Goal: Task Accomplishment & Management: Complete application form

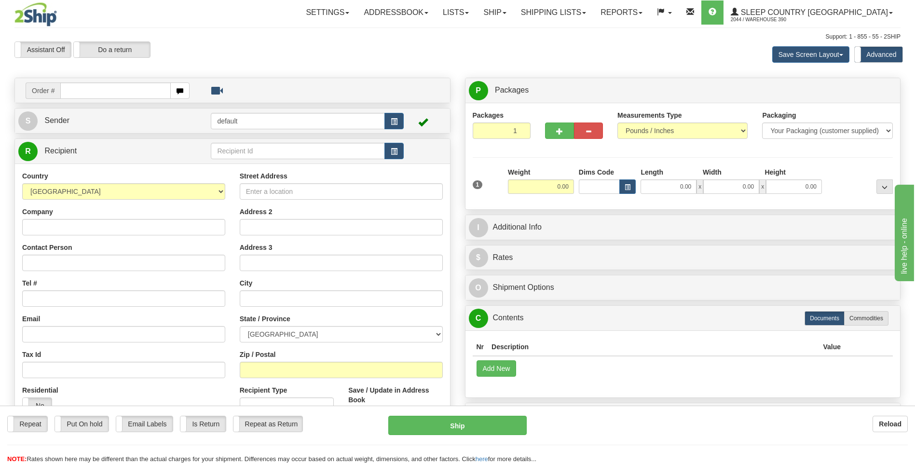
click at [595, 49] on div "Save Screen Layout Save Layout Reset to Default Standard Advanced" at bounding box center [720, 54] width 375 height 26
click at [592, 13] on link "Shipping lists" at bounding box center [554, 12] width 80 height 24
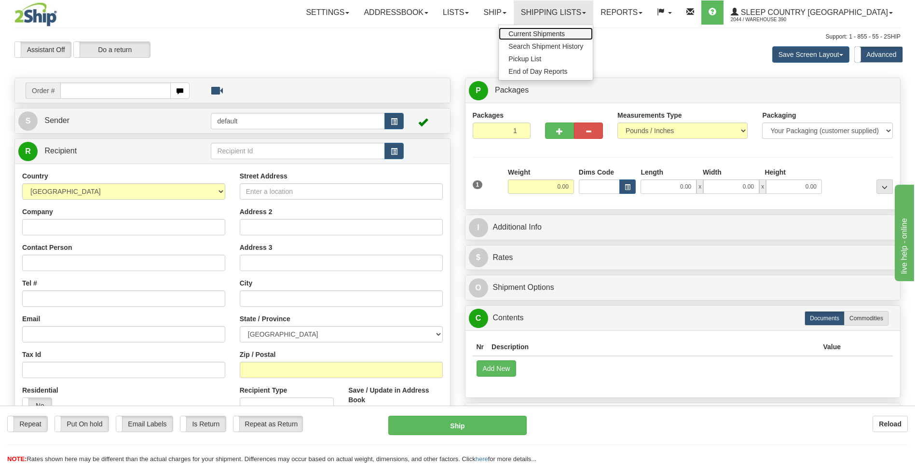
click at [565, 32] on span "Current Shipments" at bounding box center [537, 34] width 56 height 8
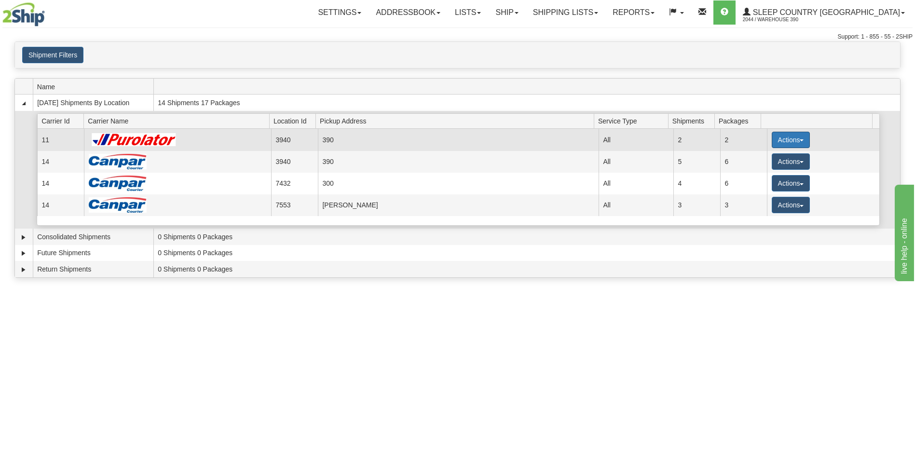
click at [776, 137] on button "Actions" at bounding box center [791, 140] width 39 height 16
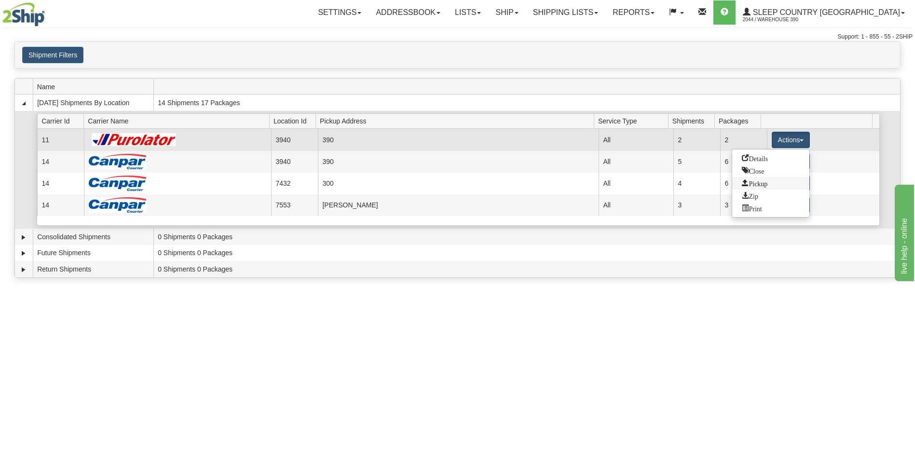
click at [763, 182] on span "Pickup" at bounding box center [755, 182] width 26 height 7
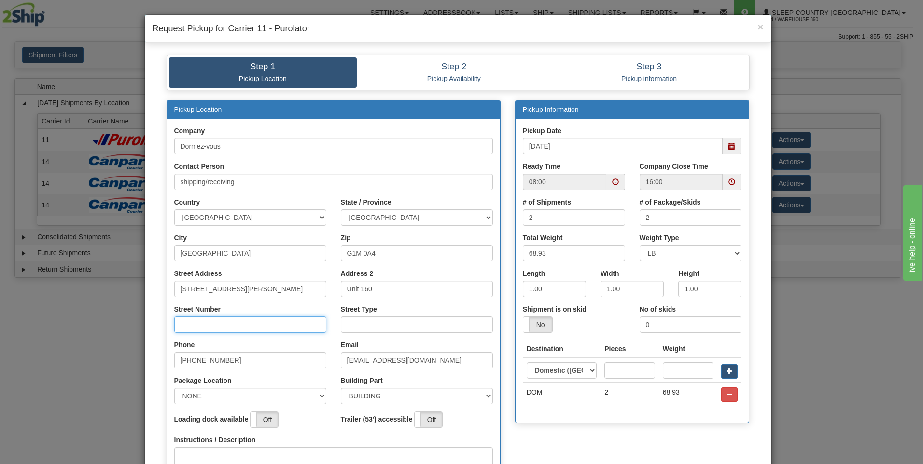
click at [224, 324] on input "Street Number" at bounding box center [250, 325] width 152 height 16
type input "r"
type input "160"
click at [370, 320] on input "Street Type" at bounding box center [417, 325] width 152 height 16
click at [612, 181] on span at bounding box center [615, 182] width 7 height 7
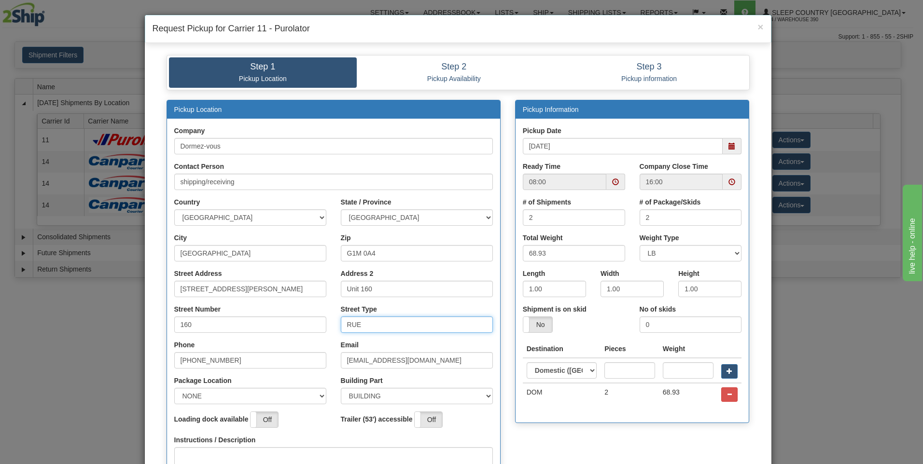
type input "RUE"
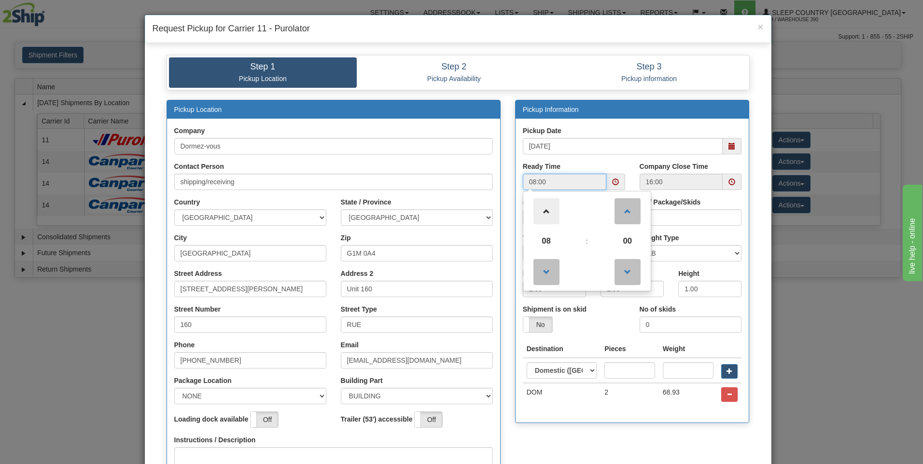
click at [544, 214] on span at bounding box center [546, 211] width 26 height 26
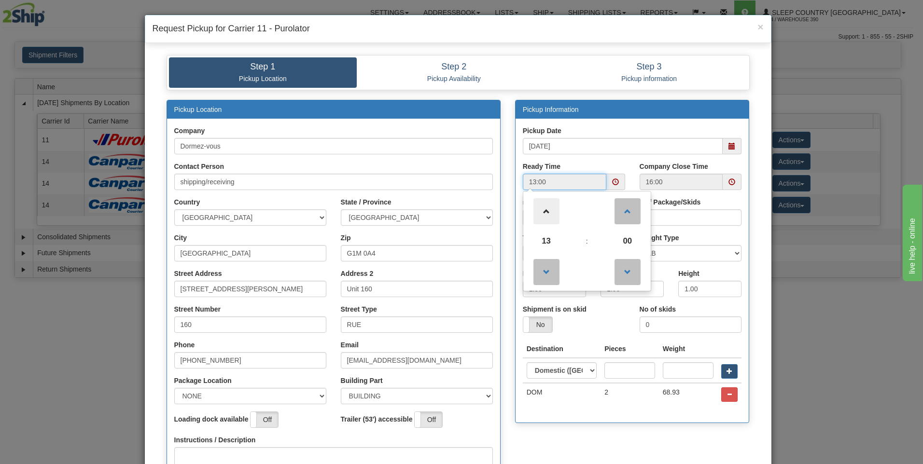
click at [544, 214] on span at bounding box center [546, 211] width 26 height 26
type input "15:00"
click at [633, 165] on div "Company Close Time 16:00" at bounding box center [690, 180] width 117 height 36
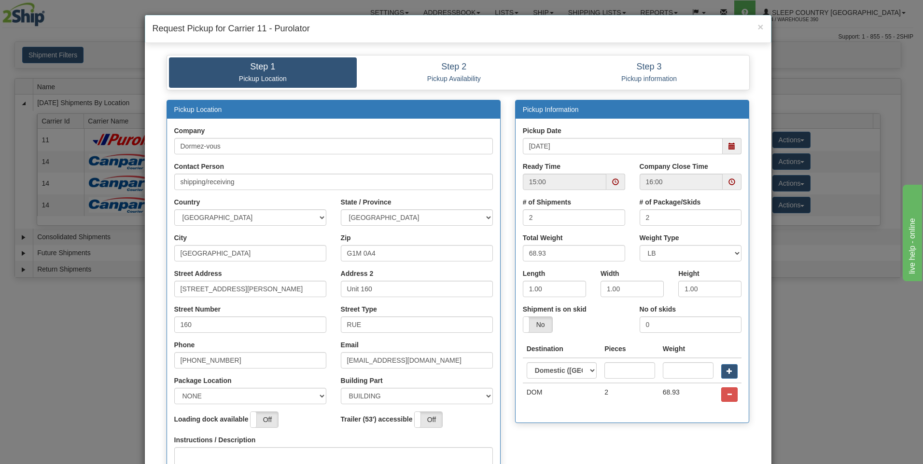
click at [730, 183] on span at bounding box center [731, 182] width 7 height 7
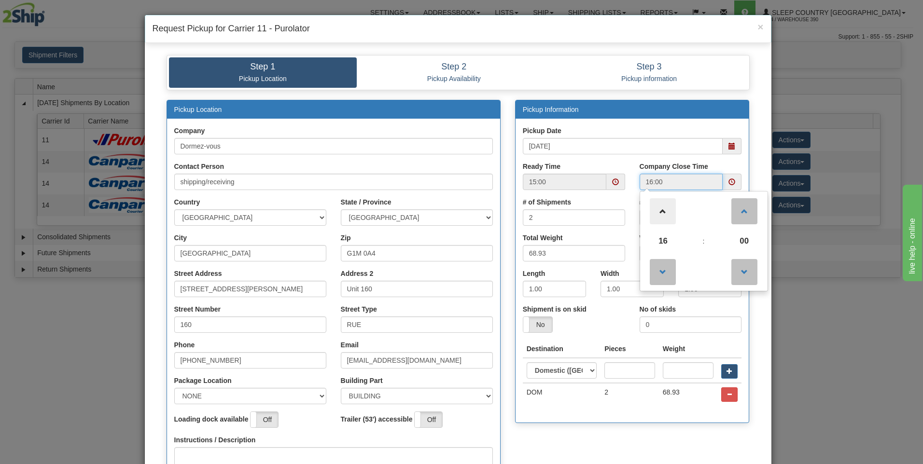
click at [662, 212] on span at bounding box center [662, 211] width 26 height 26
type input "17:00"
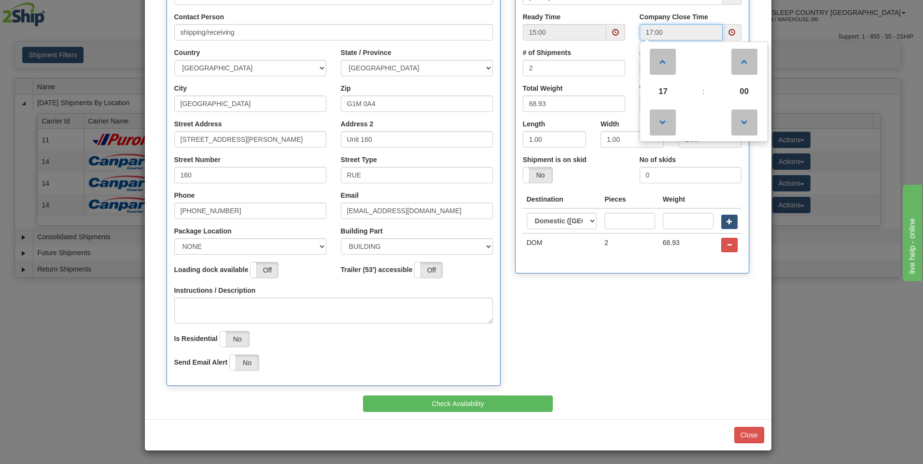
scroll to position [151, 0]
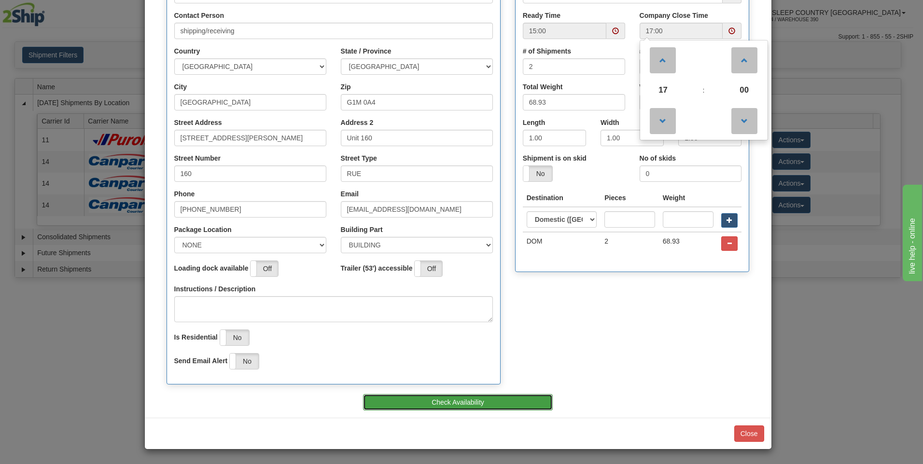
click at [496, 397] on button "Check Availability" at bounding box center [458, 402] width 190 height 16
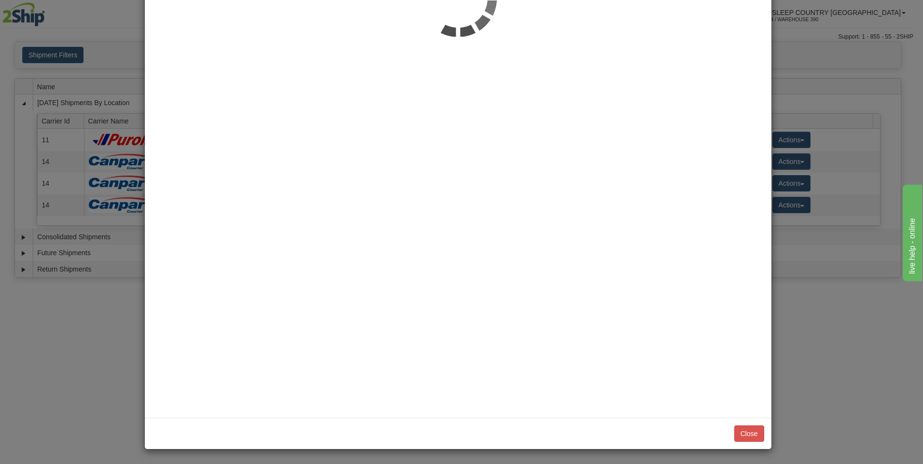
scroll to position [0, 0]
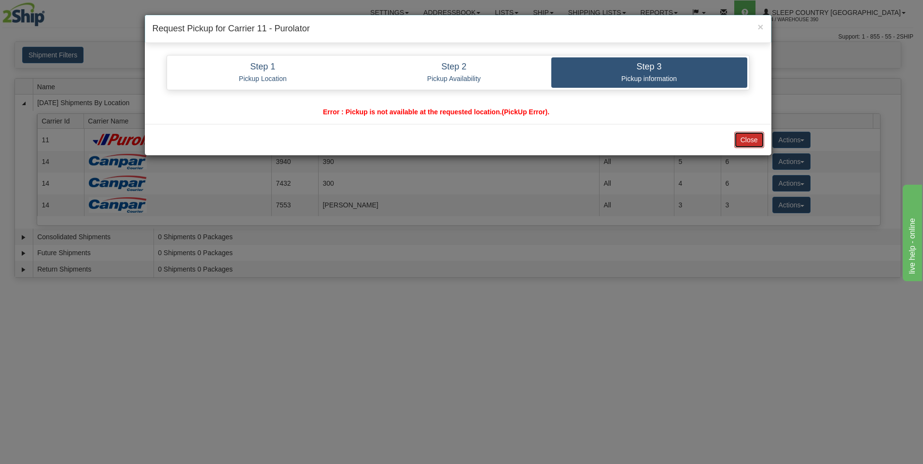
click at [742, 138] on button "Close" at bounding box center [749, 140] width 30 height 16
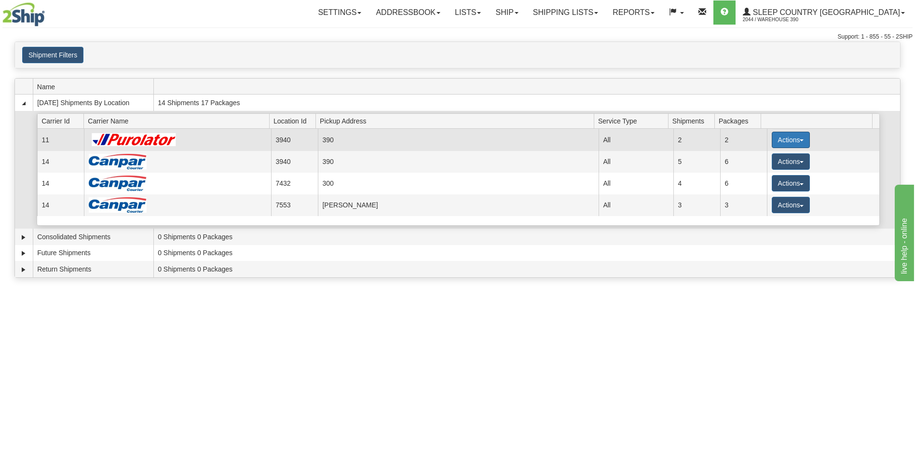
click at [788, 140] on button "Actions" at bounding box center [791, 140] width 39 height 16
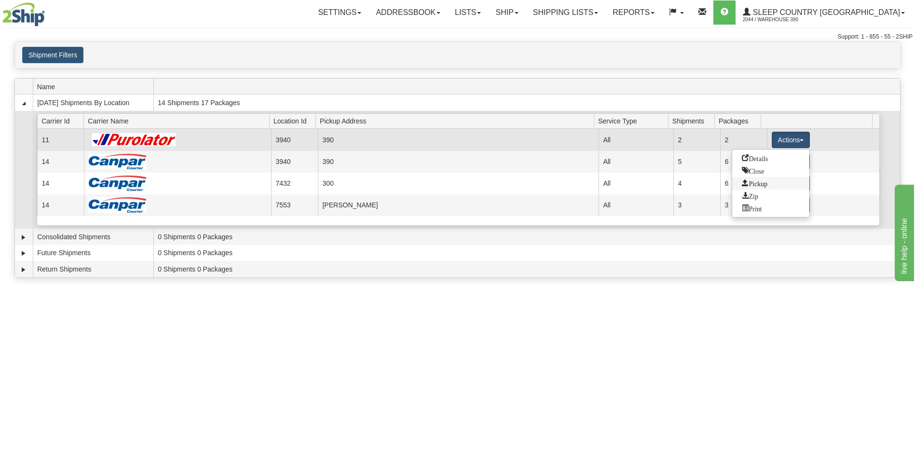
click at [765, 182] on span "Pickup" at bounding box center [755, 182] width 26 height 7
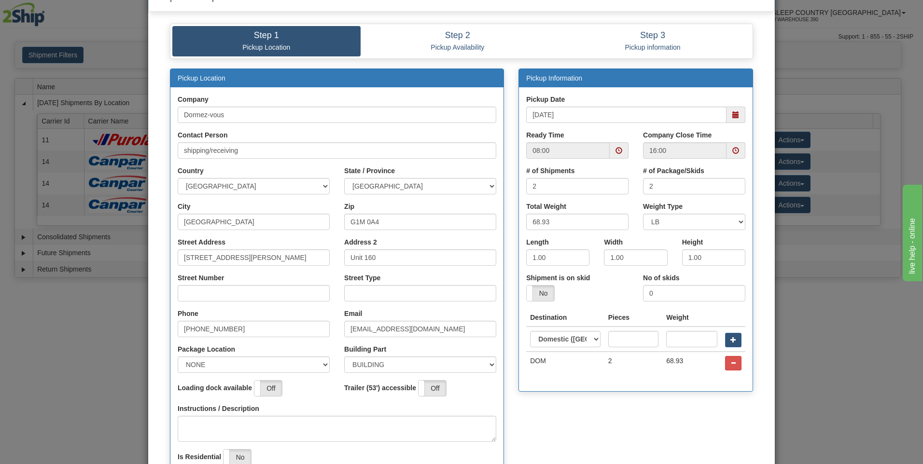
scroll to position [48, 0]
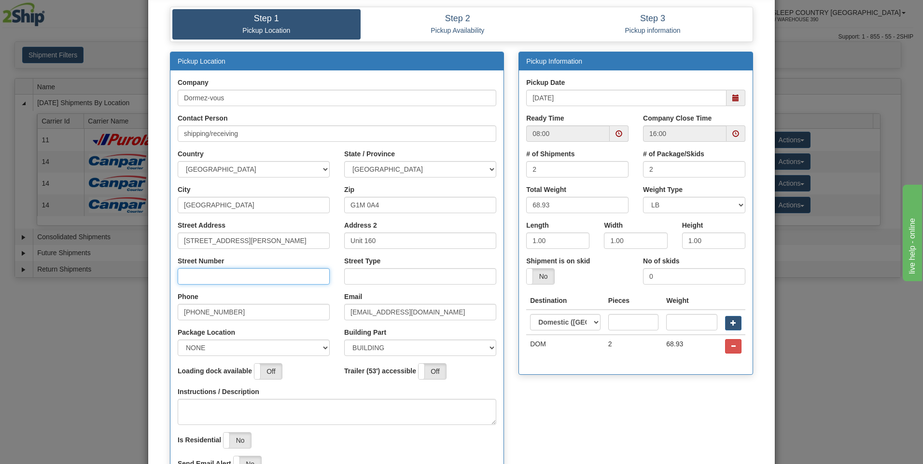
click at [238, 275] on input "Street Number" at bounding box center [254, 276] width 152 height 16
type input "160"
click at [355, 275] on input "Street Type" at bounding box center [420, 276] width 152 height 16
click at [615, 131] on span at bounding box center [618, 133] width 7 height 7
type input "RUE"
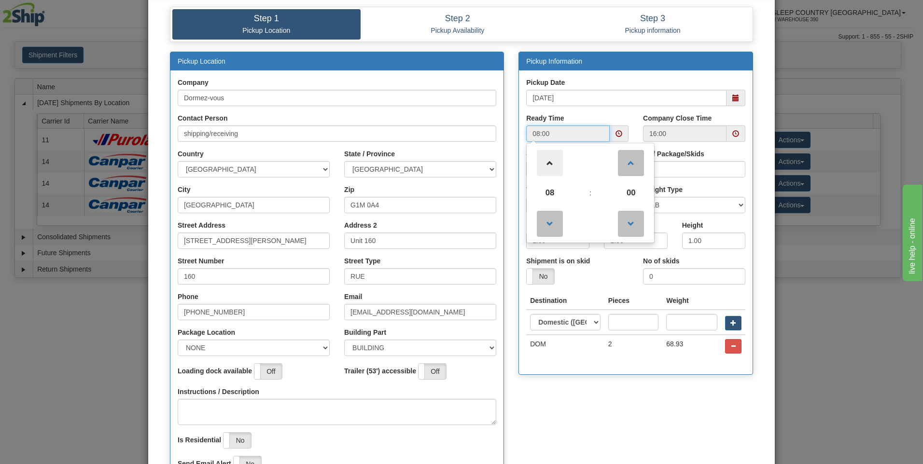
click at [543, 161] on span at bounding box center [550, 163] width 26 height 26
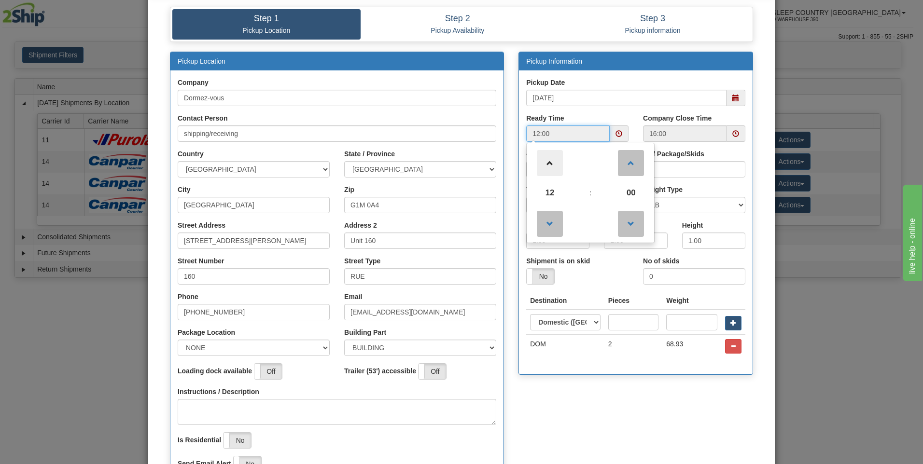
type input "13:00"
drag, startPoint x: 594, startPoint y: 118, endPoint x: 606, endPoint y: 114, distance: 12.2
click at [595, 117] on div "Ready Time 13:00 13 : 00 00 01 02 03 04 05 06 07 08 09 10 11 12 13 14 15 16 17 …" at bounding box center [577, 127] width 102 height 28
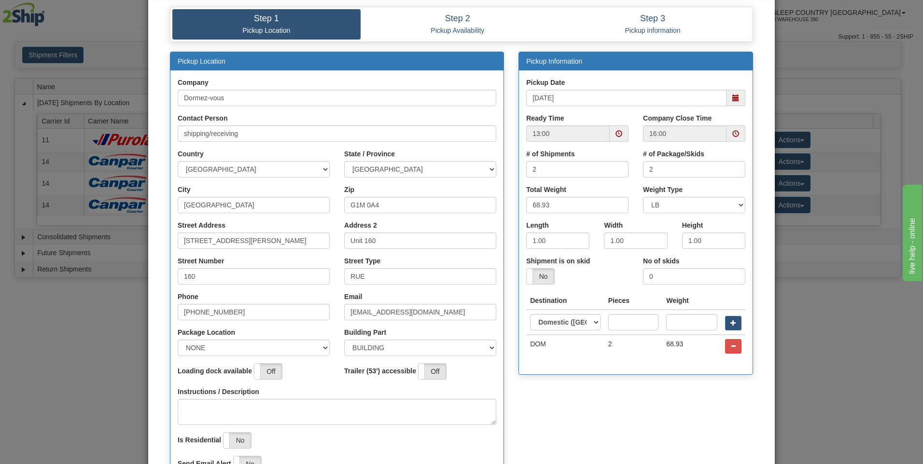
click at [732, 134] on span at bounding box center [735, 133] width 7 height 7
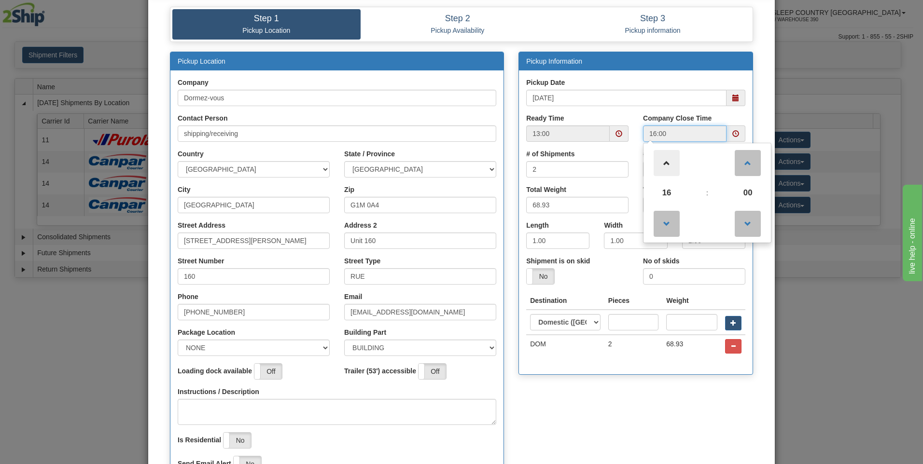
click at [666, 160] on span at bounding box center [666, 163] width 26 height 26
type input "17:00"
click at [663, 427] on div "Pickup Location Company Dormez-vous Contact Person shipping/receiving Country A…" at bounding box center [461, 275] width 597 height 446
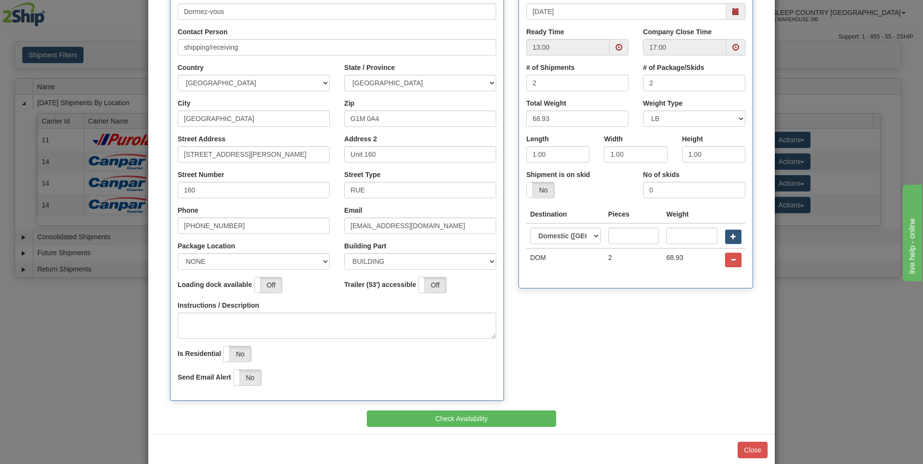
scroll to position [151, 0]
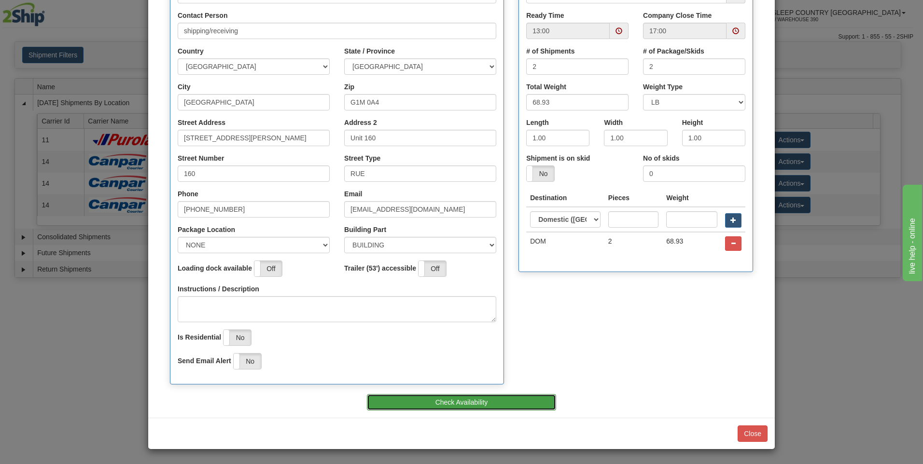
click at [488, 405] on button "Check Availability" at bounding box center [462, 402] width 190 height 16
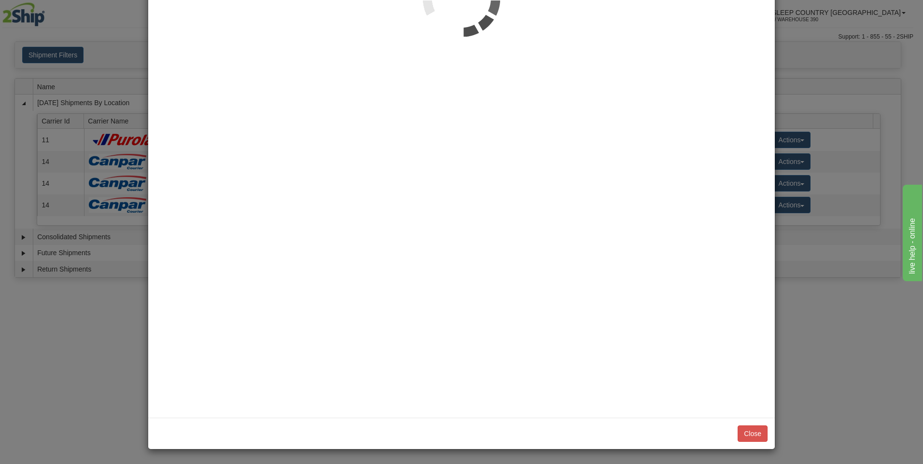
scroll to position [0, 0]
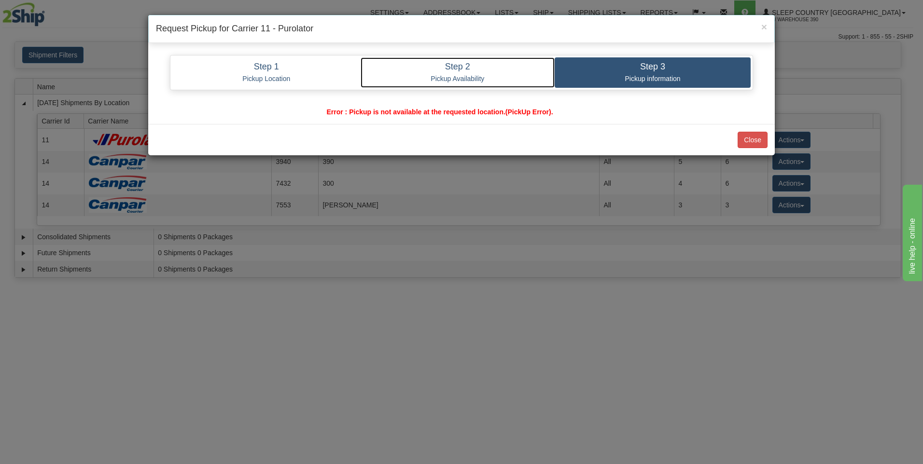
click at [447, 57] on link "Step 2 Pickup Availability" at bounding box center [457, 72] width 194 height 30
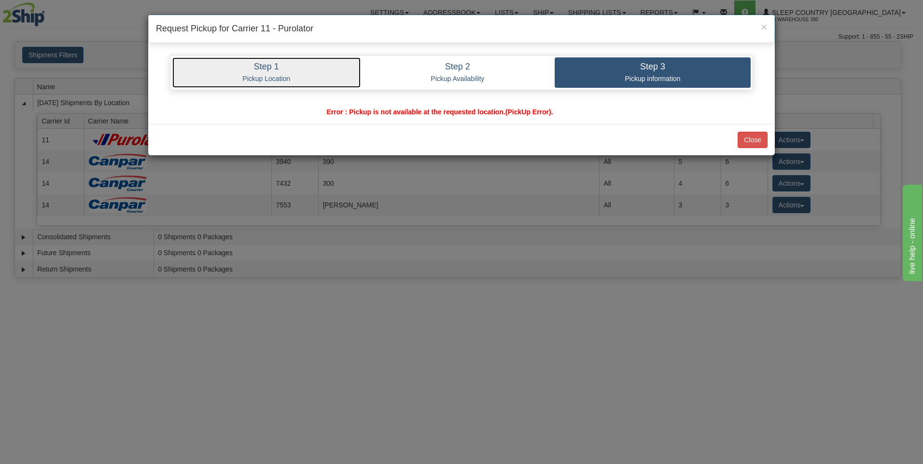
click at [313, 70] on h4 "Step 1" at bounding box center [266, 67] width 174 height 10
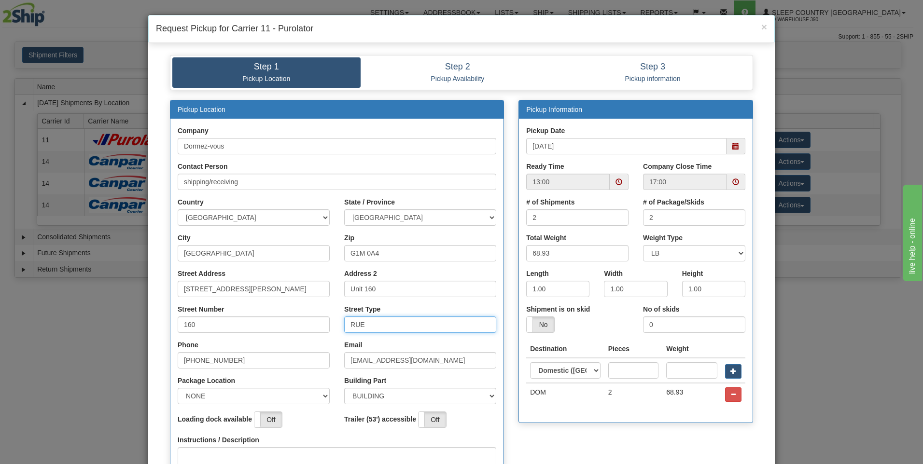
drag, startPoint x: 362, startPoint y: 327, endPoint x: 330, endPoint y: 330, distance: 32.0
click at [332, 331] on div "Street Number 160 Street Type RUE" at bounding box center [336, 322] width 333 height 36
type input "160"
drag, startPoint x: 204, startPoint y: 326, endPoint x: 164, endPoint y: 325, distance: 40.1
click at [164, 325] on div "Pickup Location Company Dormez-vous Contact Person shipping/receiving" at bounding box center [337, 323] width 348 height 446
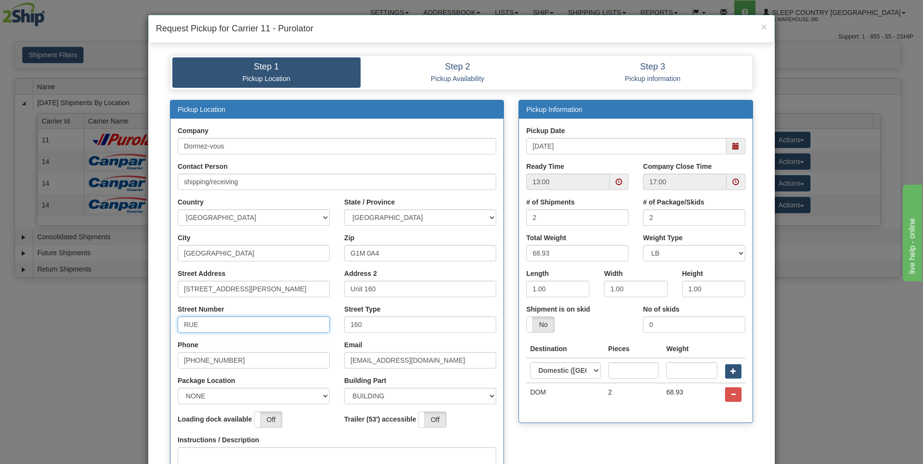
click at [615, 185] on span at bounding box center [618, 182] width 7 height 7
type input "RUE"
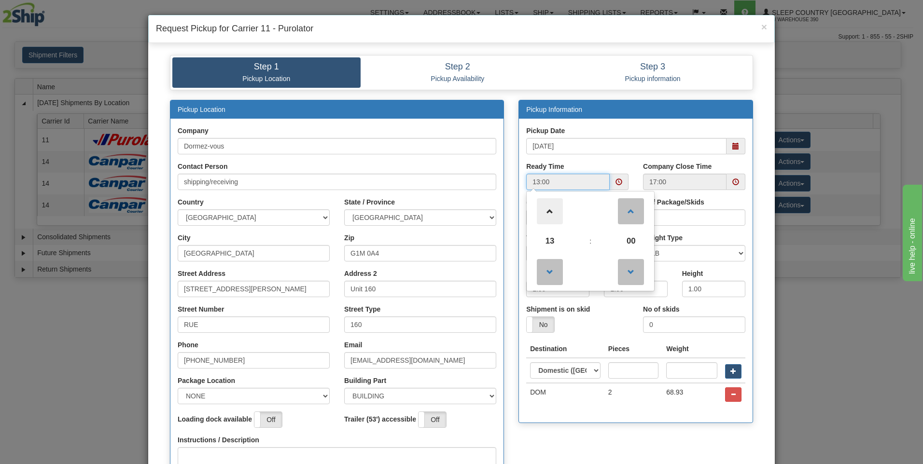
click at [547, 210] on span at bounding box center [550, 211] width 26 height 26
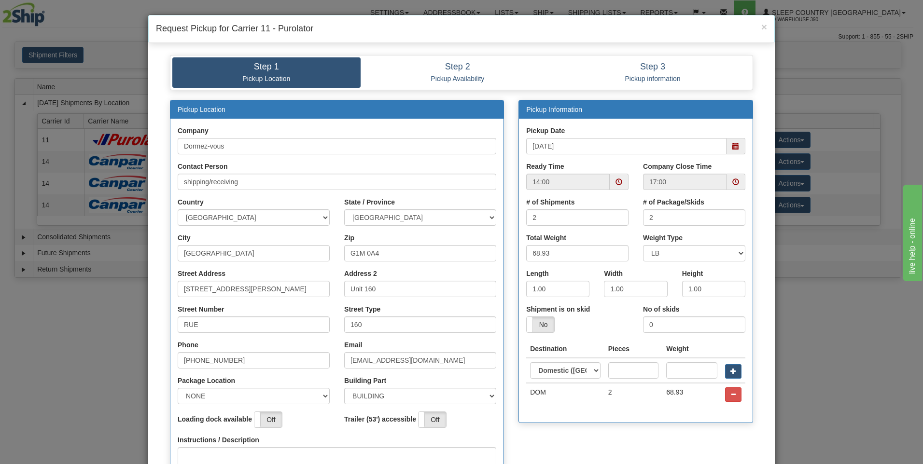
click at [603, 159] on div "Pickup Date 10/01/2025" at bounding box center [636, 144] width 234 height 36
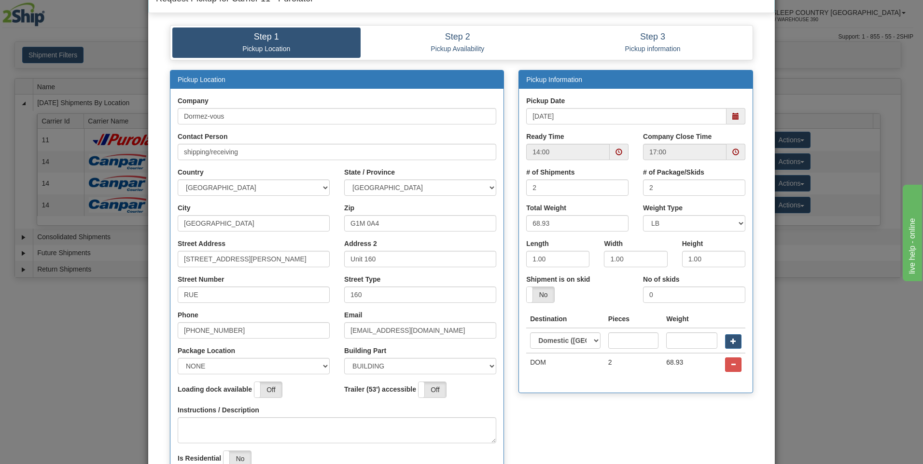
scroll to position [145, 0]
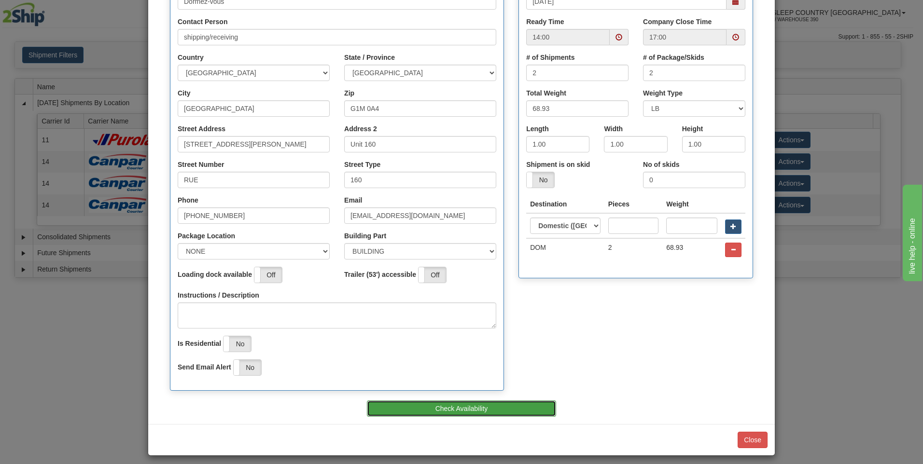
click at [522, 408] on button "Check Availability" at bounding box center [462, 408] width 190 height 16
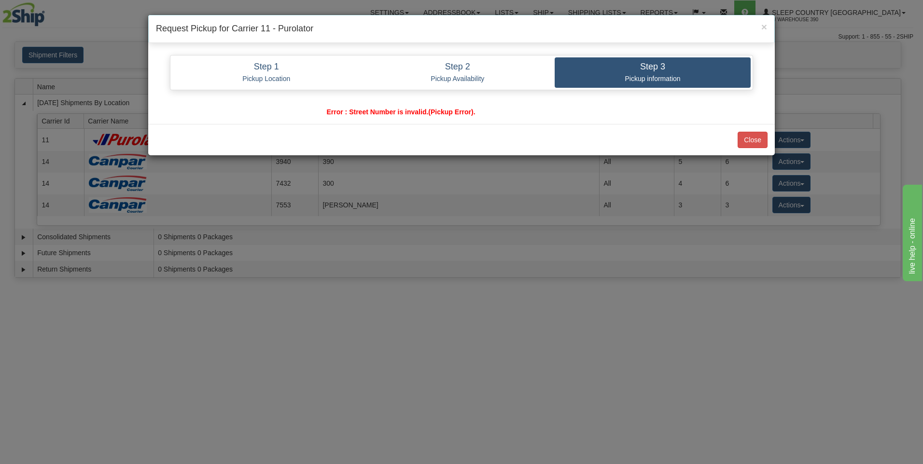
scroll to position [0, 0]
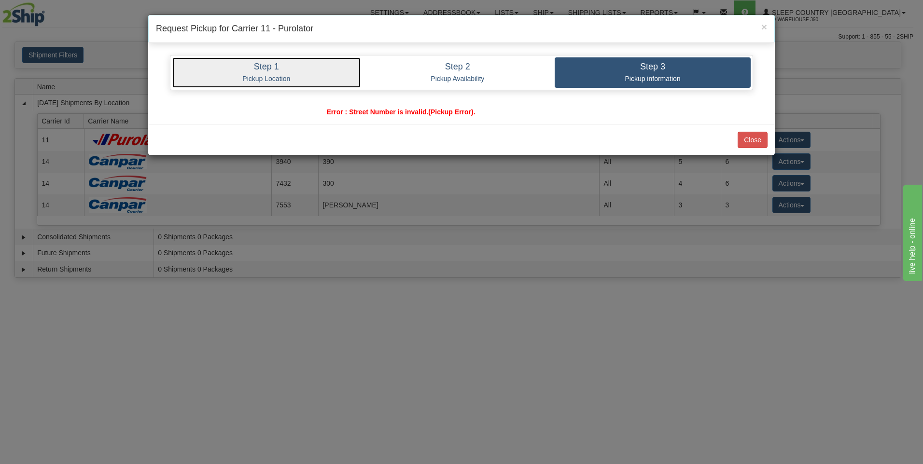
click at [290, 72] on link "Step 1 Pickup Location" at bounding box center [266, 72] width 188 height 30
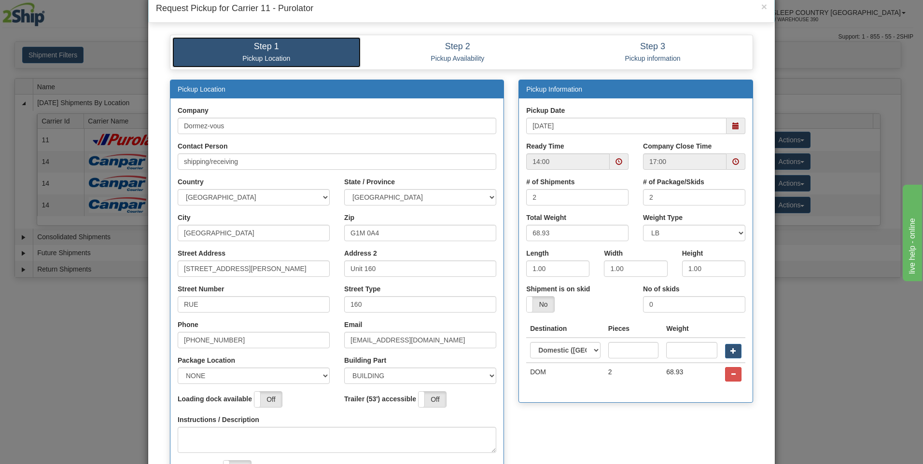
scroll to position [6, 0]
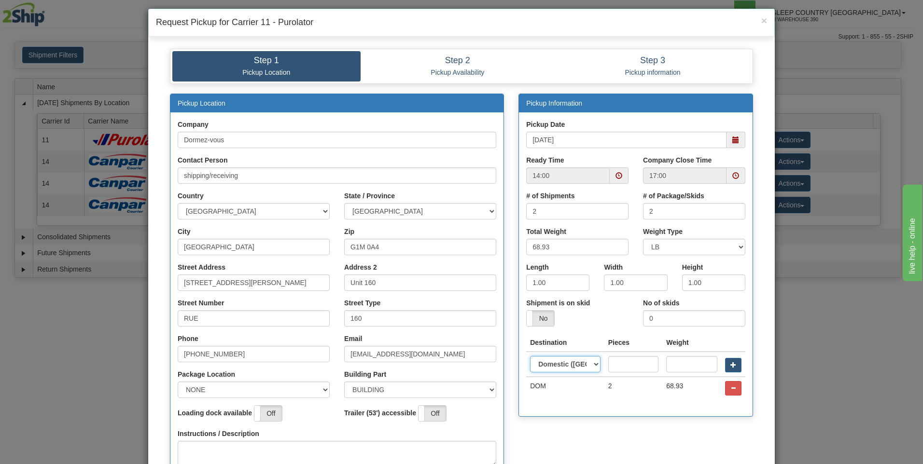
click at [576, 362] on select "Domestic (Canada) United States International" at bounding box center [565, 364] width 70 height 16
click at [610, 179] on span at bounding box center [618, 175] width 19 height 16
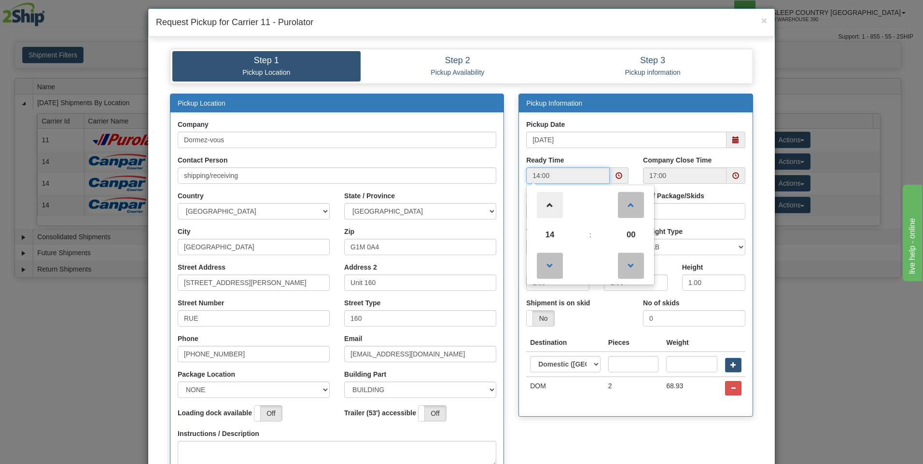
click at [551, 203] on span at bounding box center [550, 205] width 26 height 26
click at [603, 125] on div "Pickup Date 10/01/2025" at bounding box center [635, 134] width 219 height 28
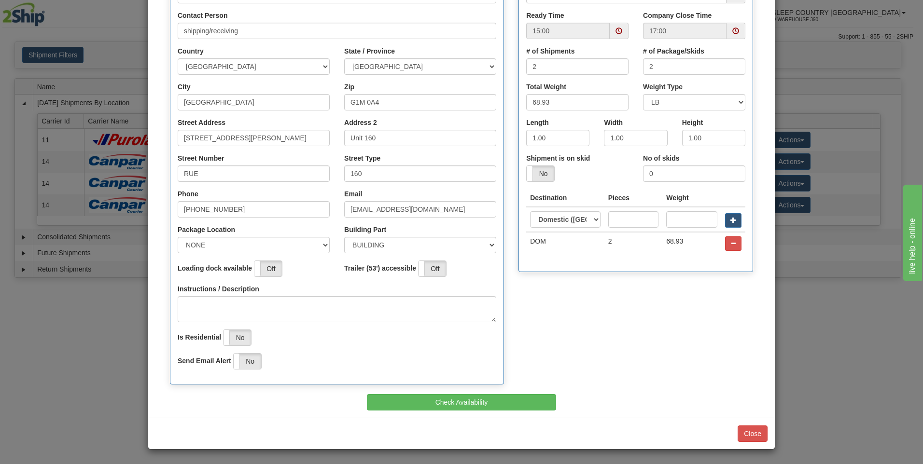
scroll to position [103, 0]
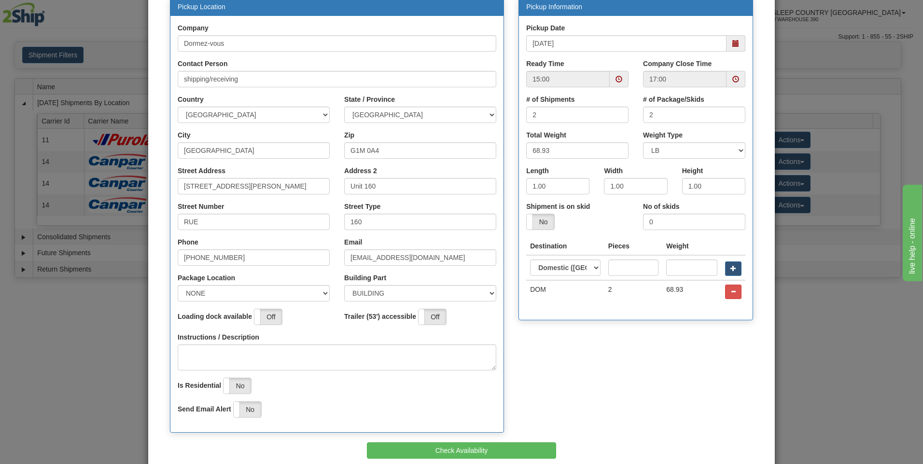
click at [619, 77] on span at bounding box center [618, 79] width 19 height 16
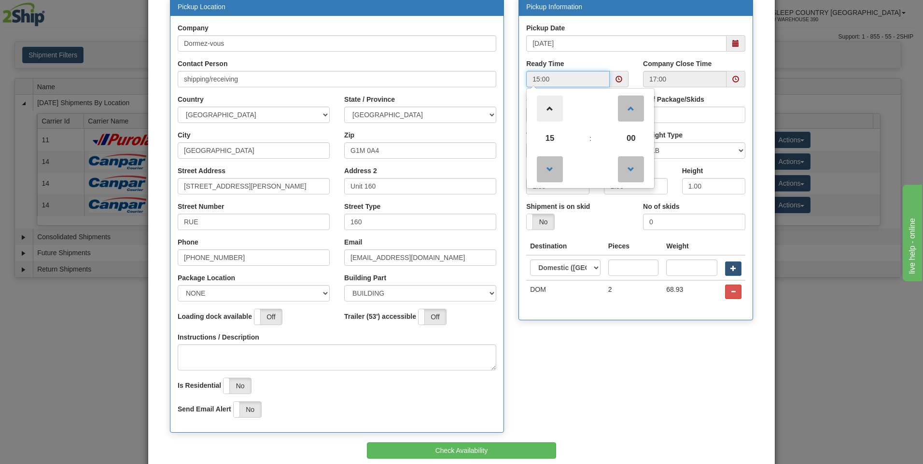
click at [544, 104] on span at bounding box center [550, 109] width 26 height 26
click at [544, 166] on span at bounding box center [550, 169] width 26 height 26
click at [544, 167] on span at bounding box center [550, 169] width 26 height 26
type input "15:00"
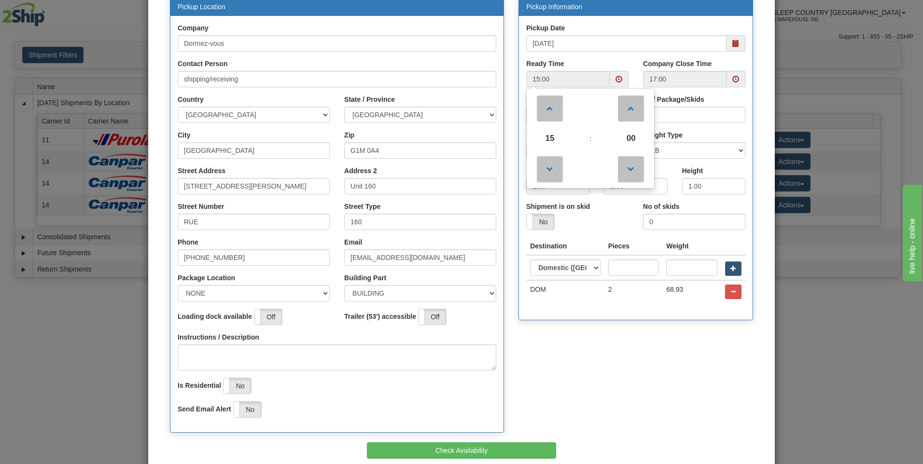
click at [604, 57] on div "Pickup Date 10/01/2025" at bounding box center [636, 41] width 234 height 36
click at [732, 77] on span at bounding box center [735, 79] width 7 height 7
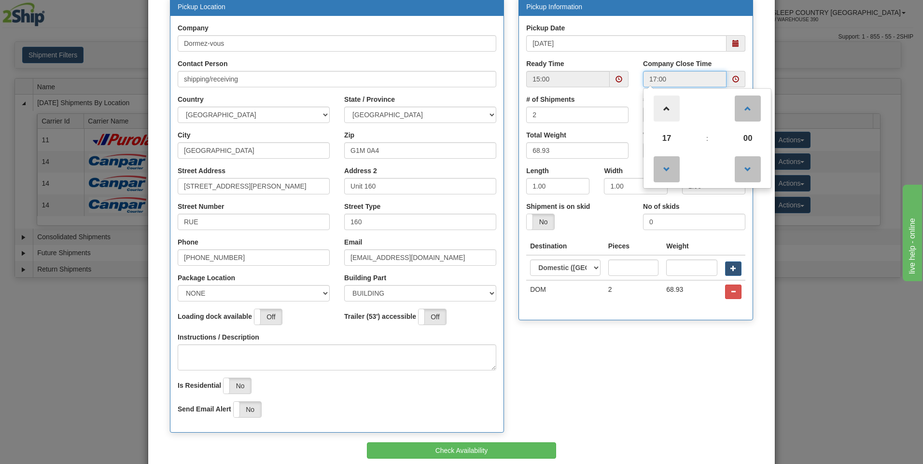
click at [654, 108] on span at bounding box center [666, 109] width 26 height 26
type input "18:00"
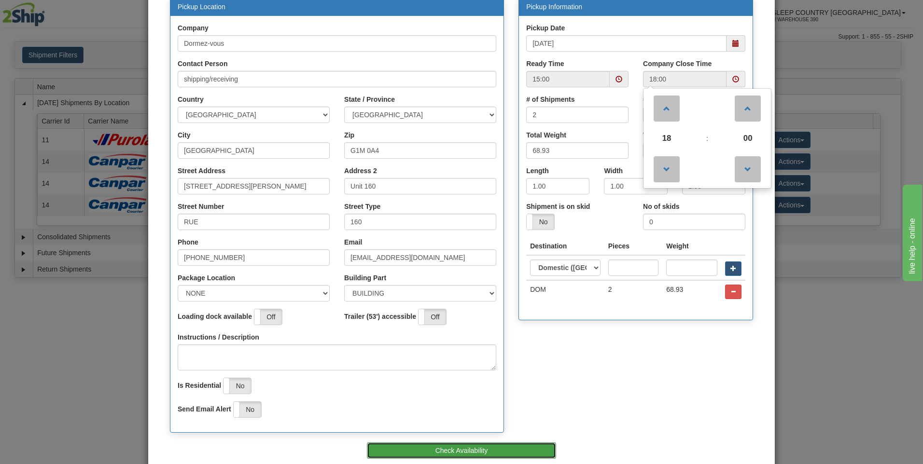
click at [479, 448] on button "Check Availability" at bounding box center [462, 450] width 190 height 16
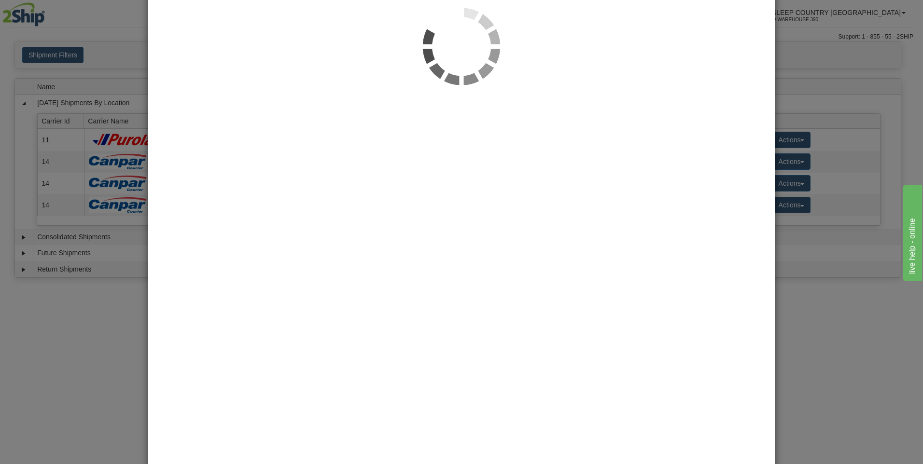
scroll to position [0, 0]
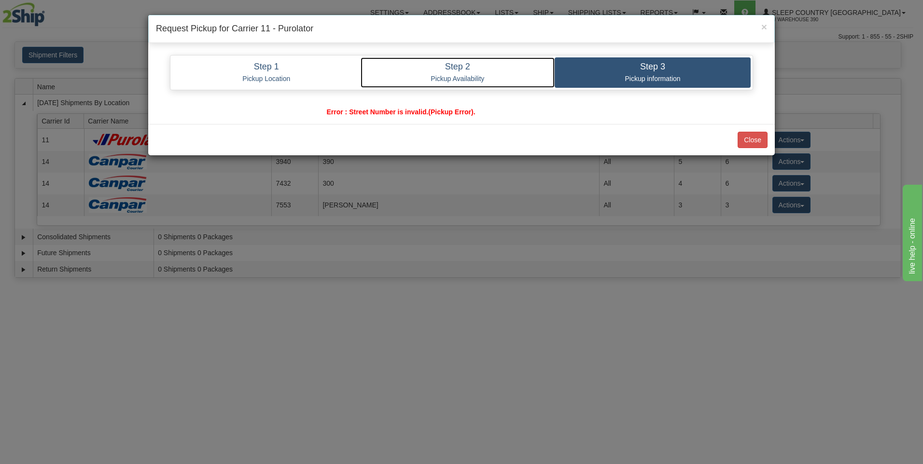
click at [430, 76] on p "Pickup Availability" at bounding box center [458, 78] width 180 height 9
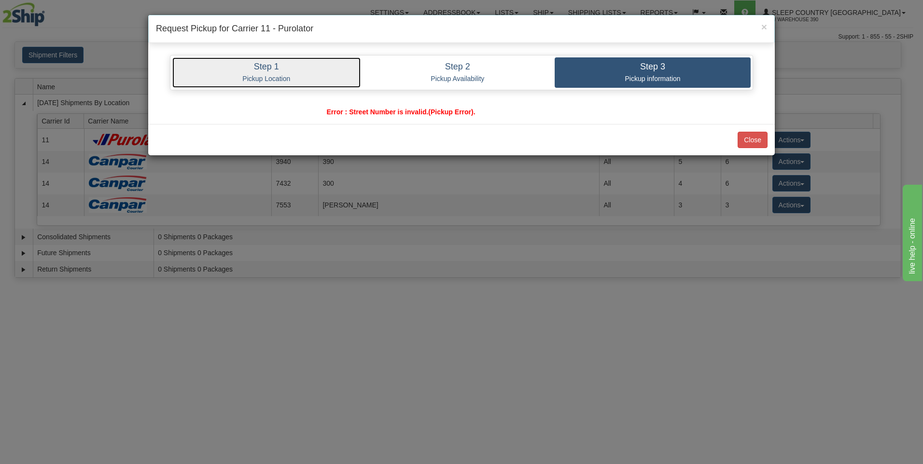
click at [297, 71] on link "Step 1 Pickup Location" at bounding box center [266, 72] width 188 height 30
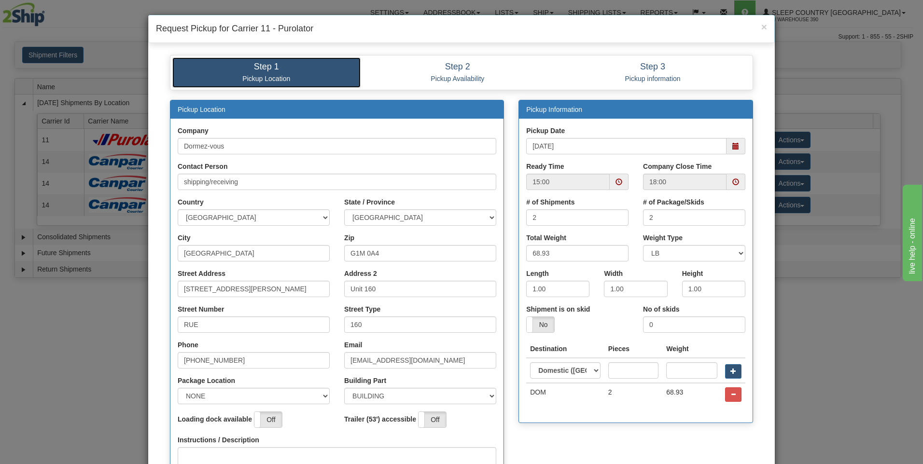
click at [615, 181] on span at bounding box center [618, 182] width 7 height 7
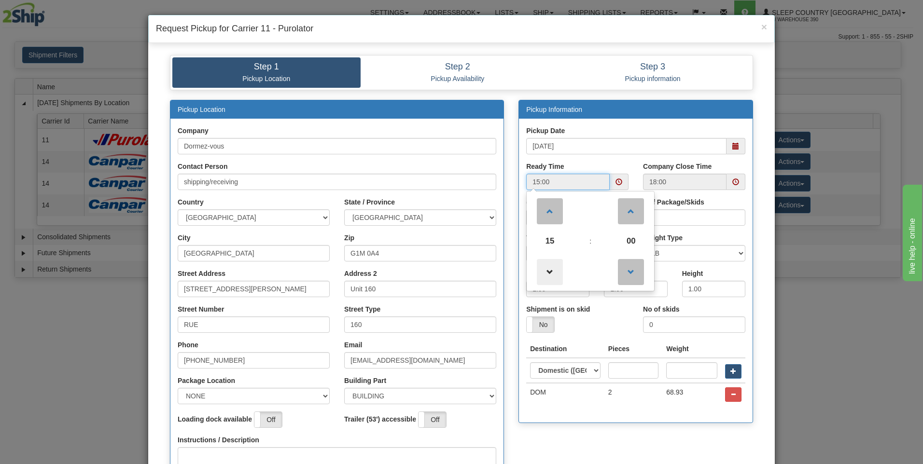
click at [554, 271] on span at bounding box center [550, 272] width 26 height 26
click at [553, 271] on span at bounding box center [550, 272] width 26 height 26
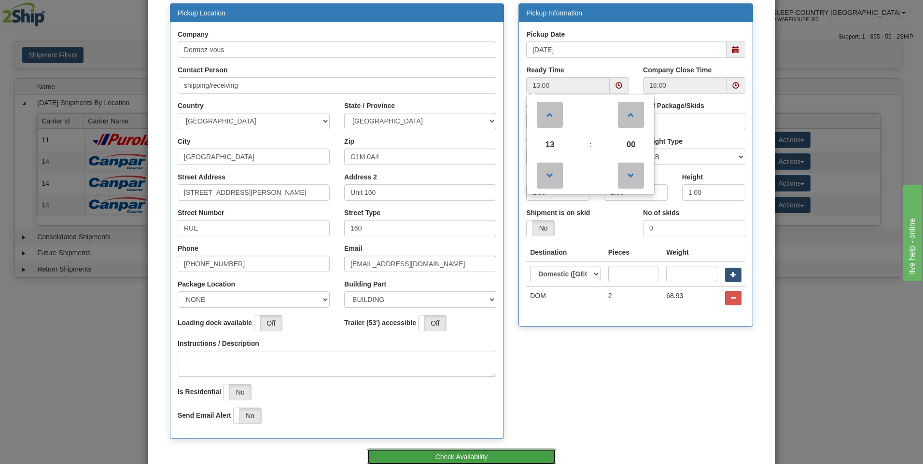
click at [493, 457] on button "Check Availability" at bounding box center [462, 457] width 190 height 16
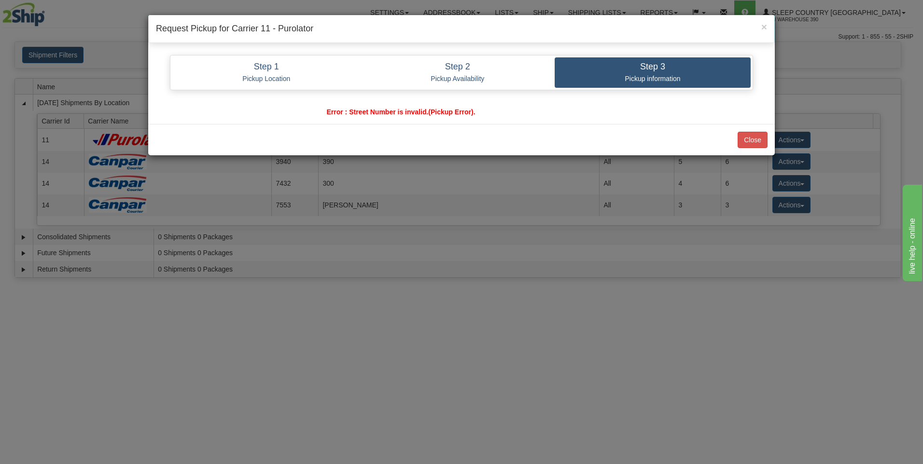
scroll to position [0, 0]
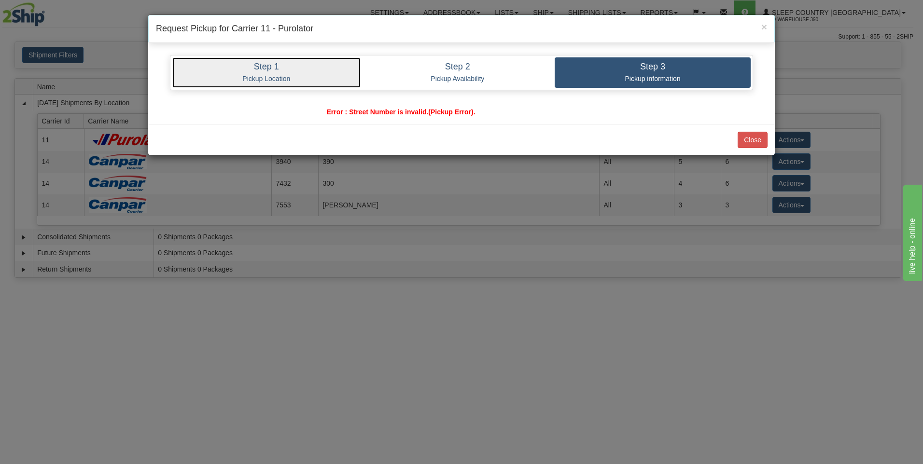
click at [303, 70] on h4 "Step 1" at bounding box center [266, 67] width 174 height 10
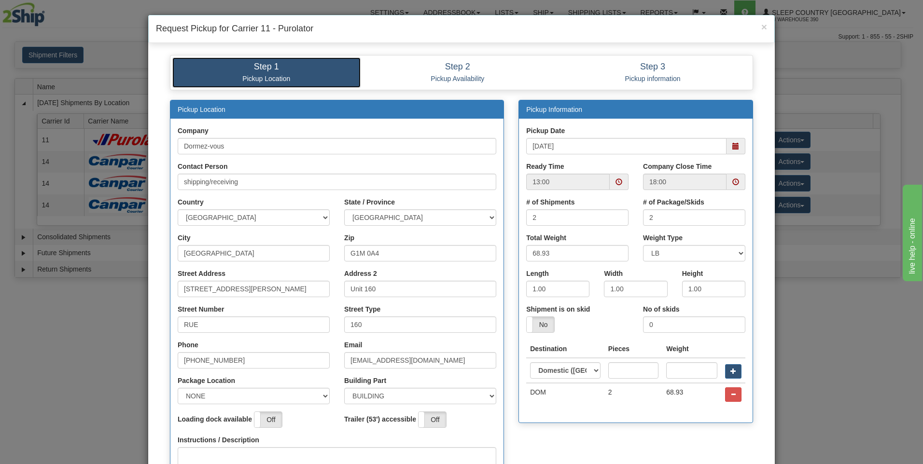
click at [619, 180] on span at bounding box center [618, 182] width 19 height 16
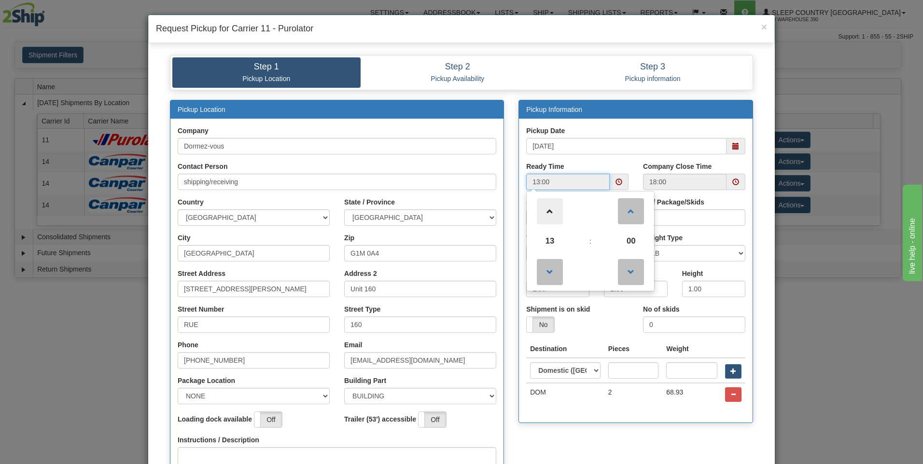
click at [551, 210] on span at bounding box center [550, 211] width 26 height 26
click at [550, 210] on span at bounding box center [550, 211] width 26 height 26
type input "15:00"
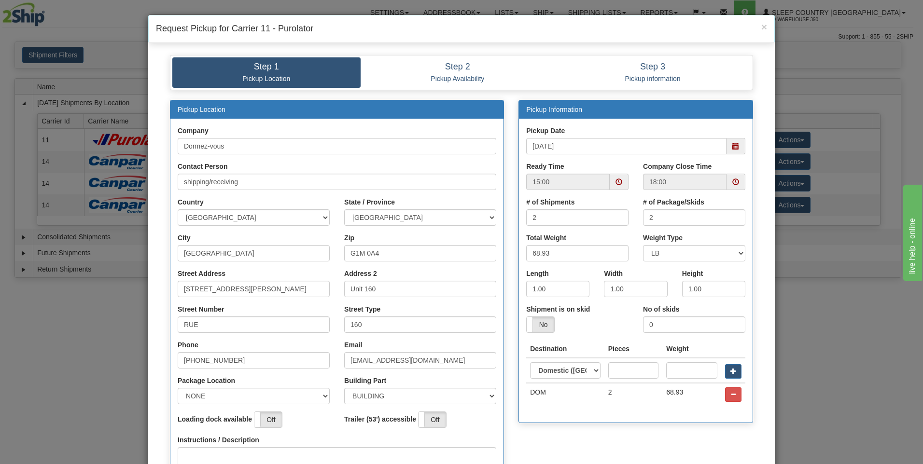
click at [603, 125] on div "Pickup Date 10/01/2025 Ready Time 15:00 Company Close Time 18:00 # of Shipments…" at bounding box center [636, 270] width 234 height 304
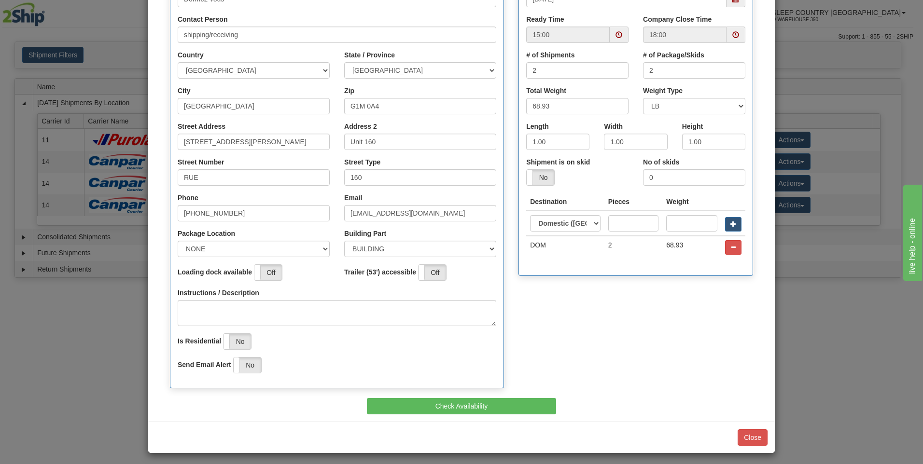
scroll to position [151, 0]
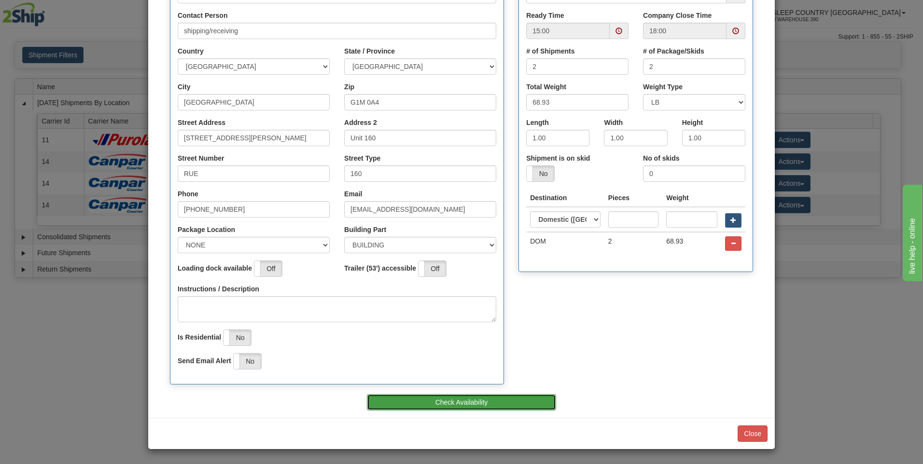
click at [522, 400] on button "Check Availability" at bounding box center [462, 402] width 190 height 16
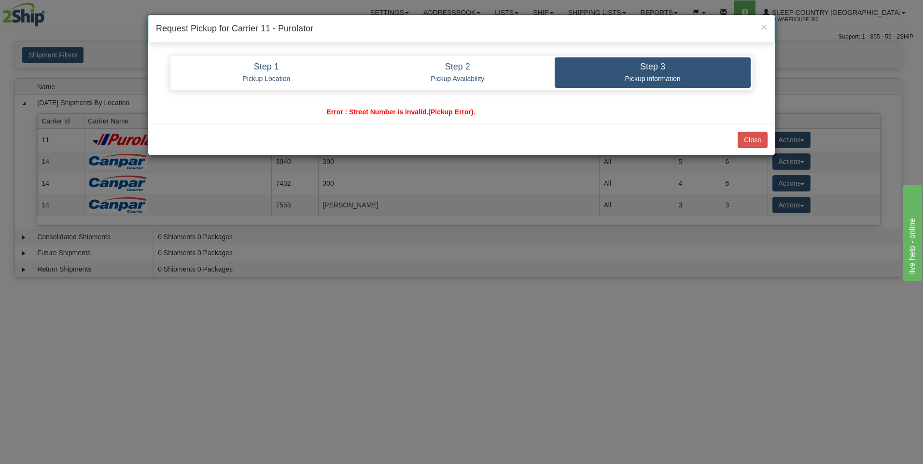
scroll to position [0, 0]
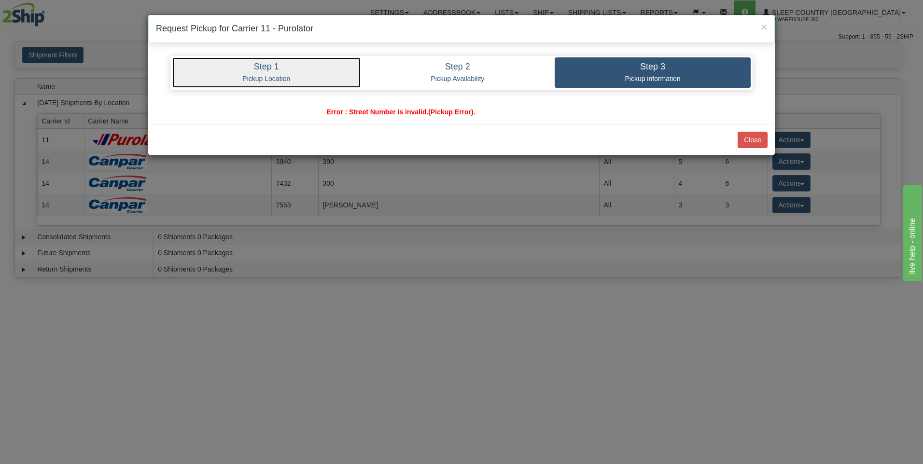
click at [299, 66] on h4 "Step 1" at bounding box center [266, 67] width 174 height 10
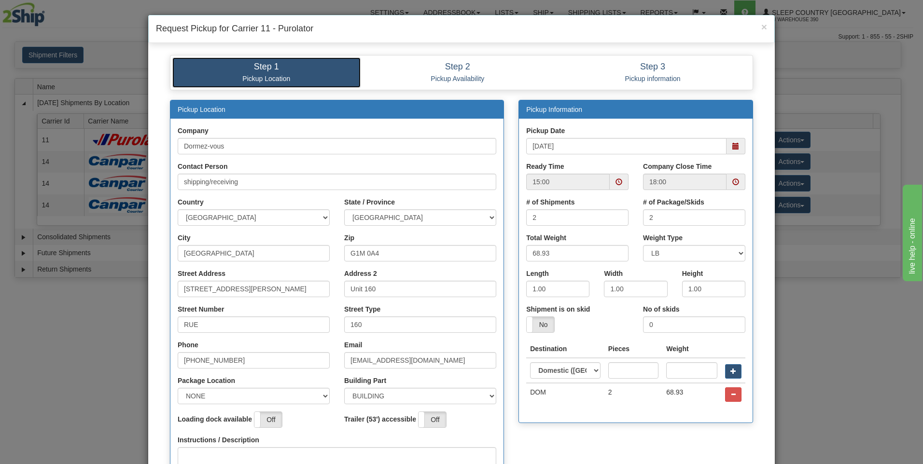
click at [732, 146] on span at bounding box center [735, 146] width 7 height 7
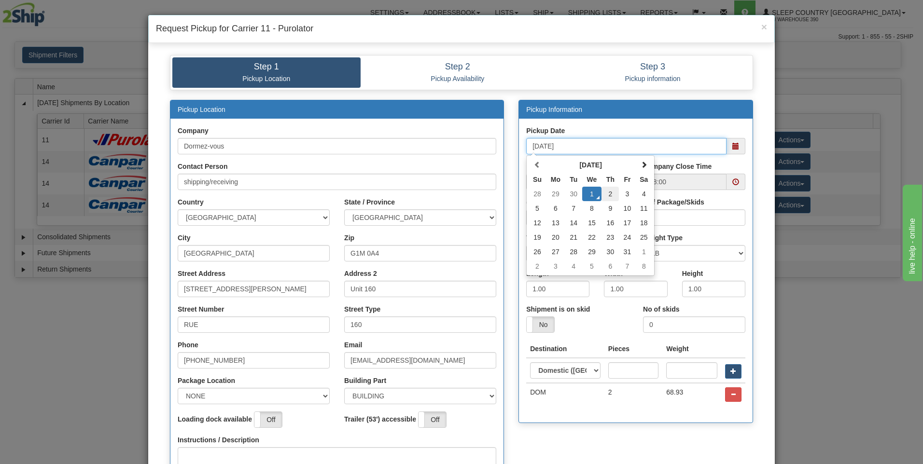
click at [606, 194] on td "2" at bounding box center [609, 194] width 17 height 14
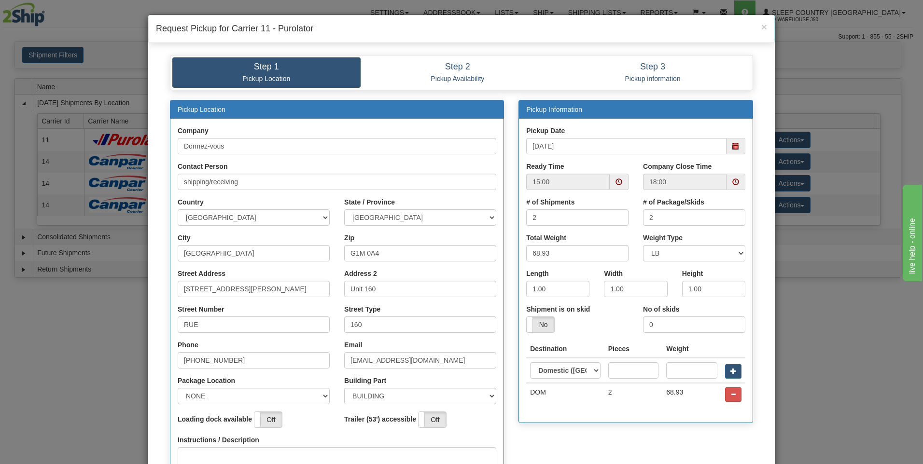
scroll to position [145, 0]
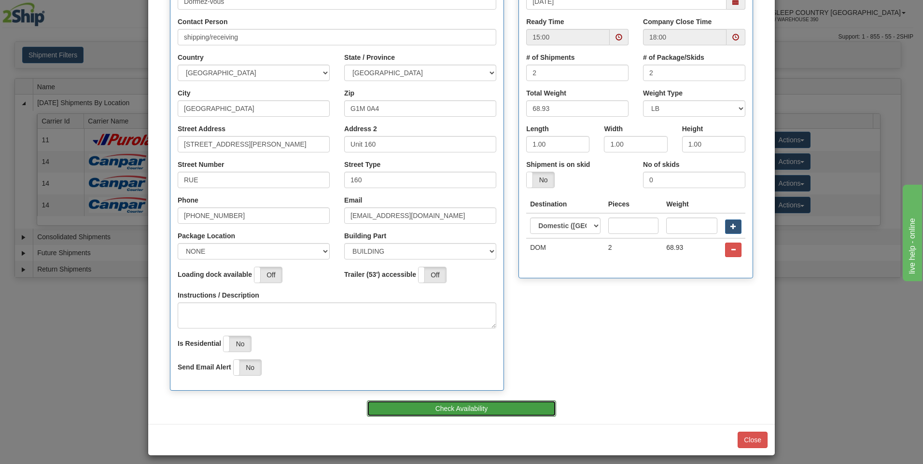
click at [526, 412] on button "Check Availability" at bounding box center [462, 408] width 190 height 16
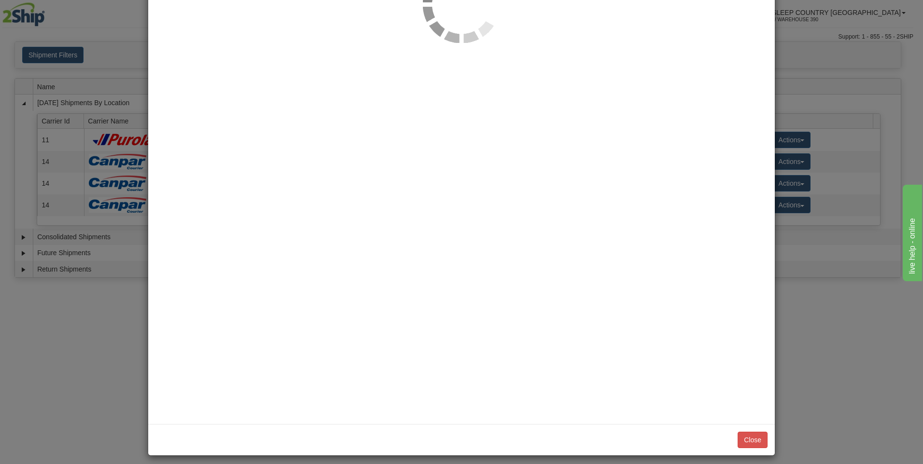
scroll to position [0, 0]
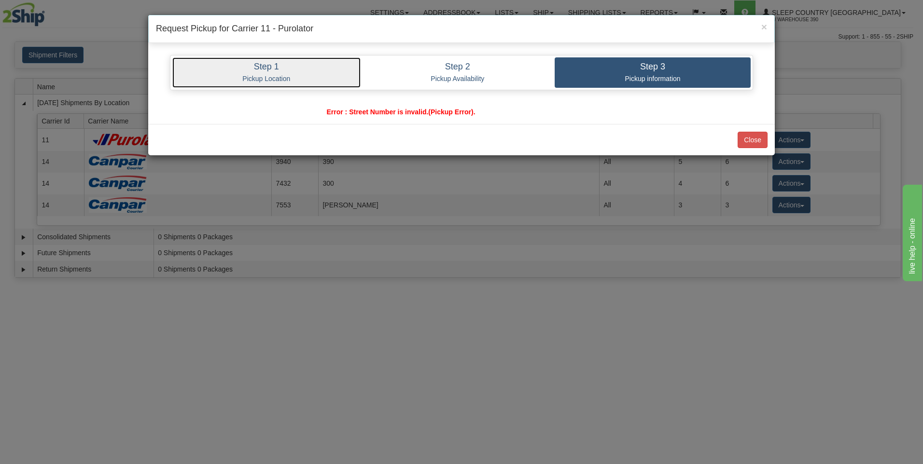
click at [341, 70] on h4 "Step 1" at bounding box center [266, 67] width 174 height 10
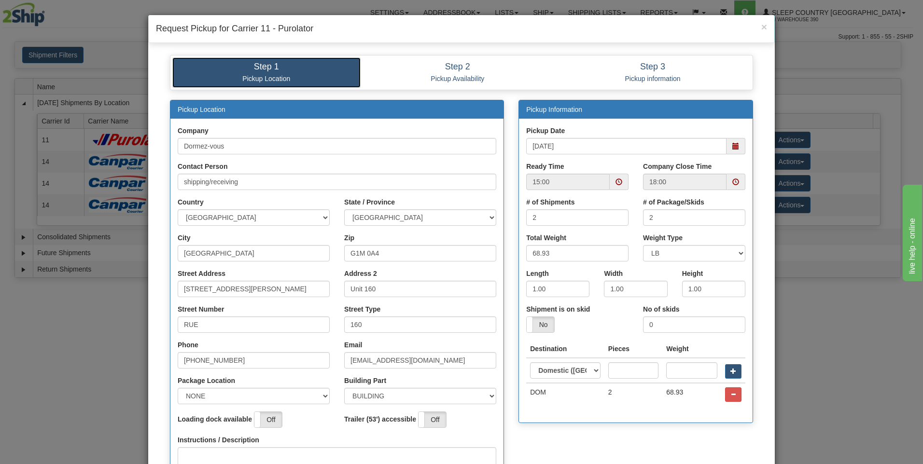
click at [733, 145] on span at bounding box center [735, 146] width 7 height 7
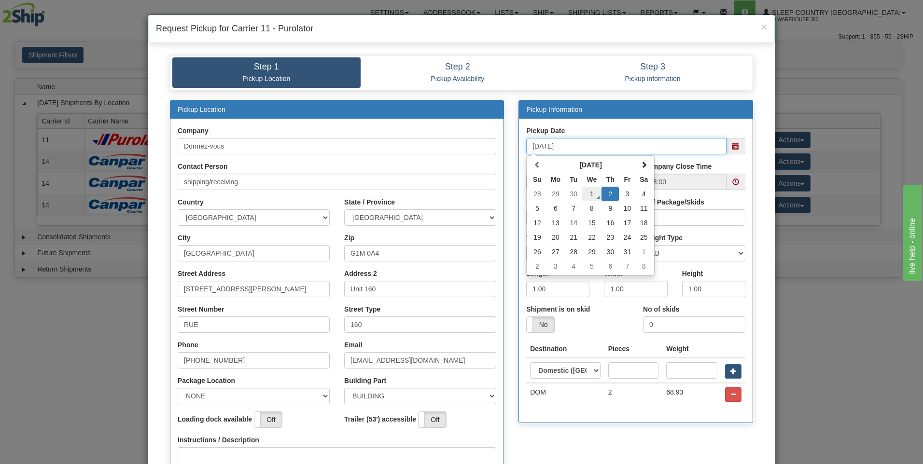
click at [587, 193] on td "1" at bounding box center [592, 194] width 20 height 14
type input "[DATE]"
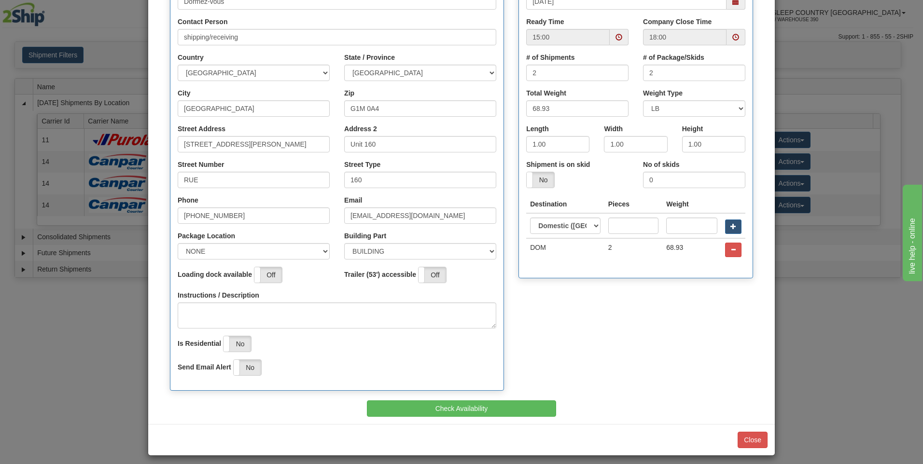
scroll to position [151, 0]
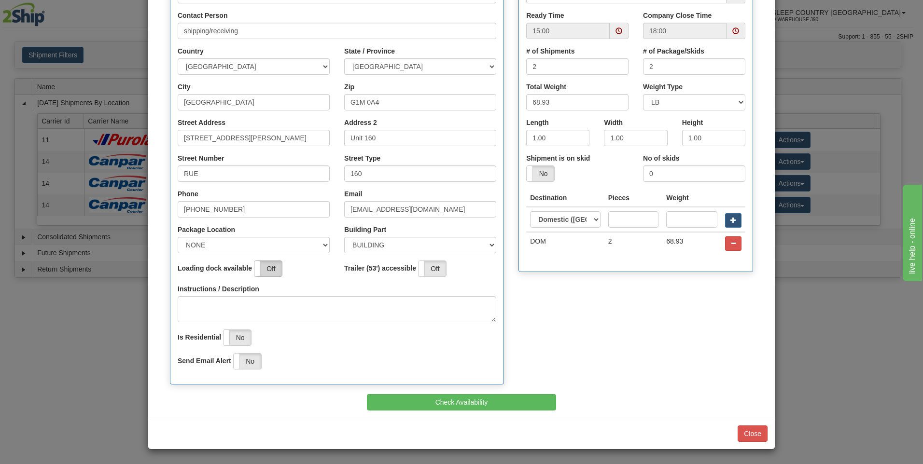
click at [275, 269] on div "On Off" at bounding box center [268, 269] width 28 height 16
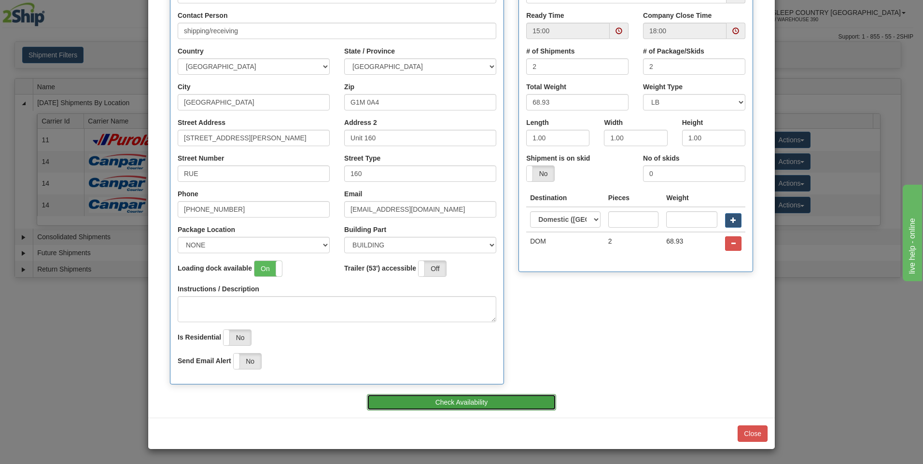
click at [427, 400] on button "Check Availability" at bounding box center [462, 402] width 190 height 16
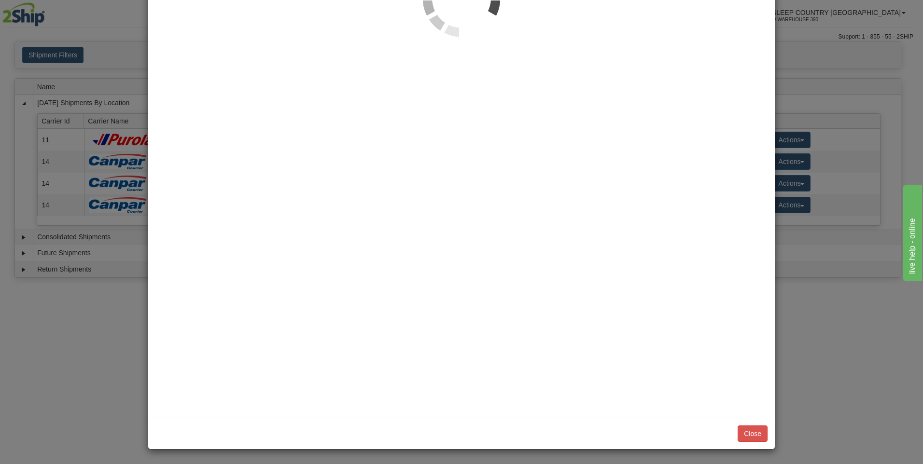
scroll to position [0, 0]
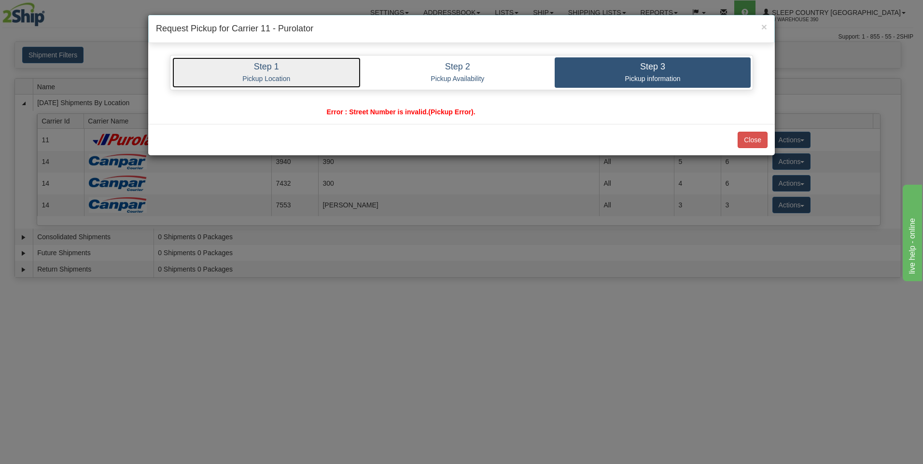
click at [314, 71] on h4 "Step 1" at bounding box center [266, 67] width 174 height 10
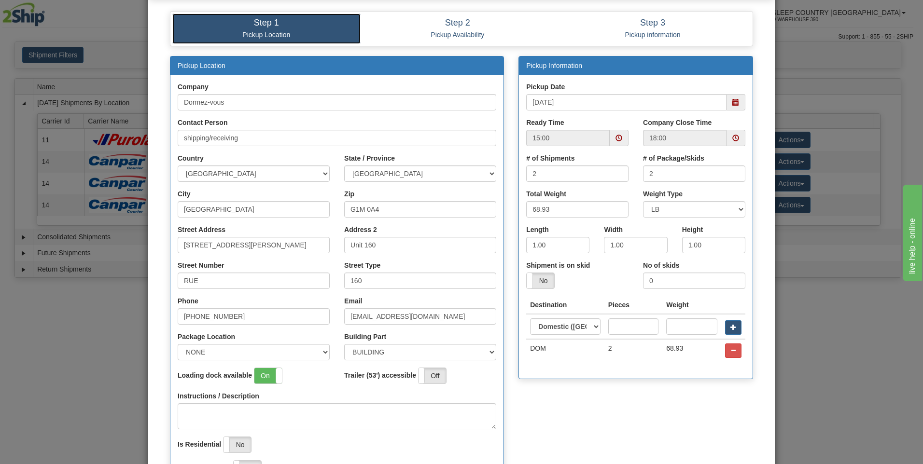
scroll to position [6, 0]
